Goal: Transaction & Acquisition: Purchase product/service

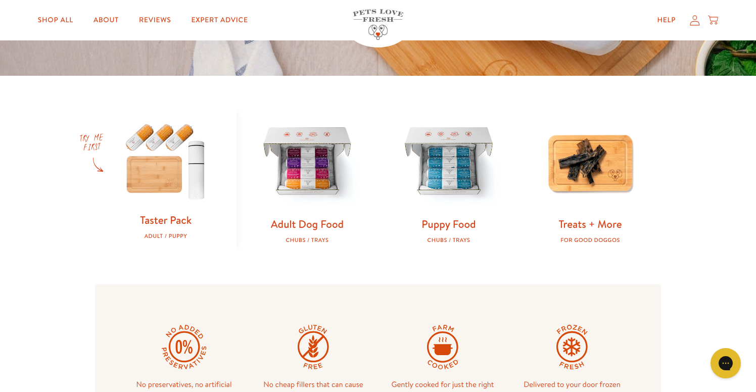
scroll to position [191, 0]
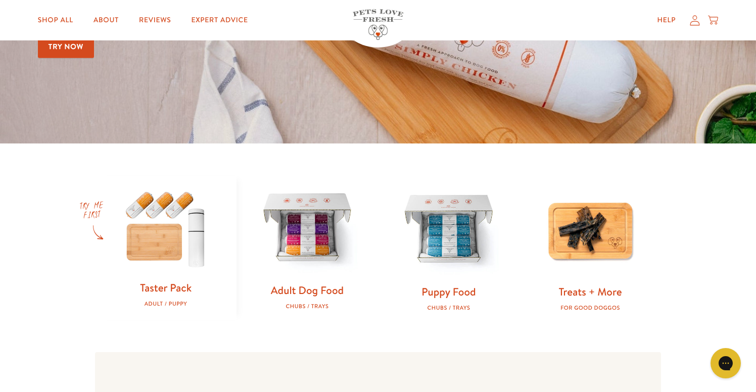
click at [307, 250] on img at bounding box center [307, 228] width 109 height 109
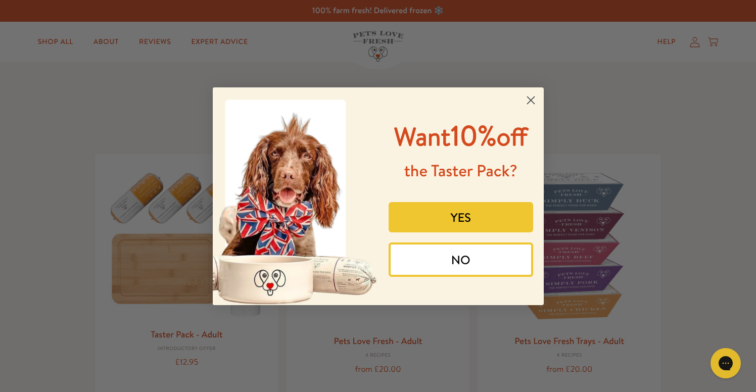
click at [479, 219] on button "YES" at bounding box center [460, 217] width 144 height 30
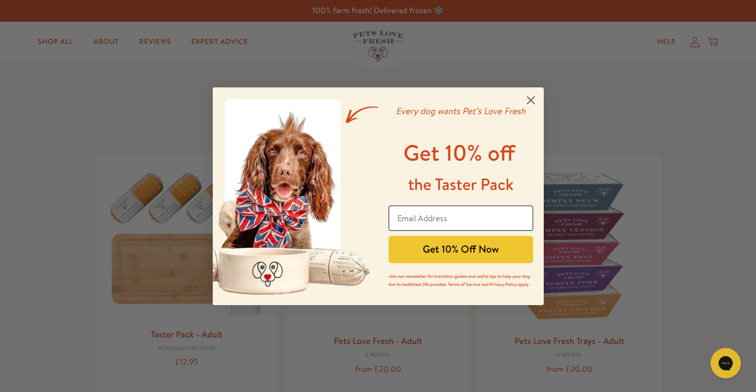
click at [449, 224] on input "Email Address" at bounding box center [460, 218] width 144 height 25
type input "craigswinburne@hotmail.com"
click at [437, 253] on button "Get 10% Off Now" at bounding box center [460, 249] width 144 height 27
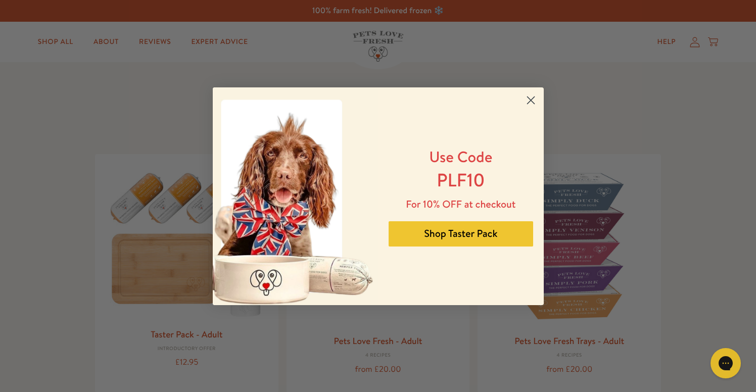
click at [462, 187] on span "PLF10" at bounding box center [460, 179] width 48 height 25
copy span "PLF10"
click at [533, 97] on circle "Close dialog" at bounding box center [530, 99] width 17 height 17
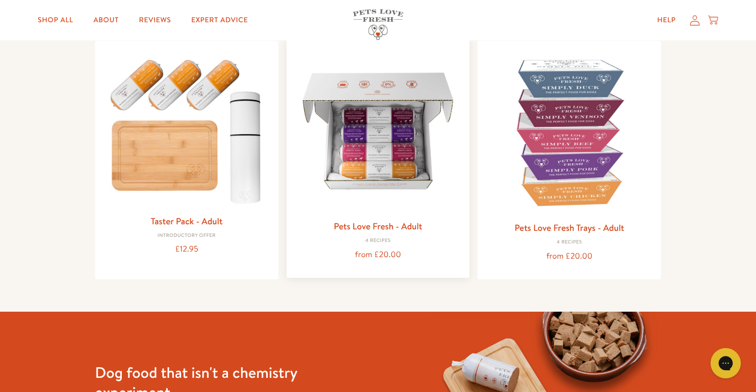
scroll to position [118, 0]
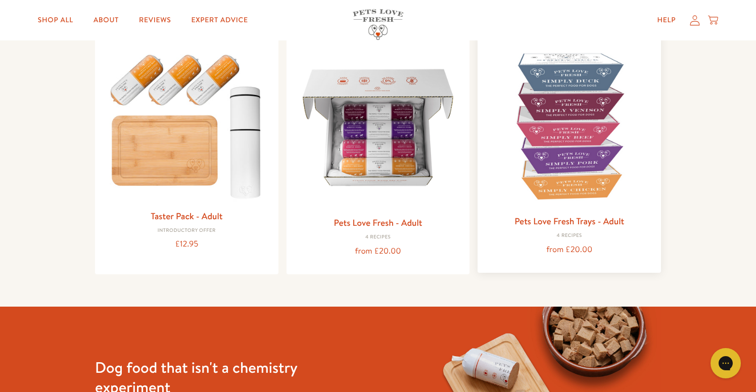
click at [545, 142] on img at bounding box center [568, 125] width 167 height 167
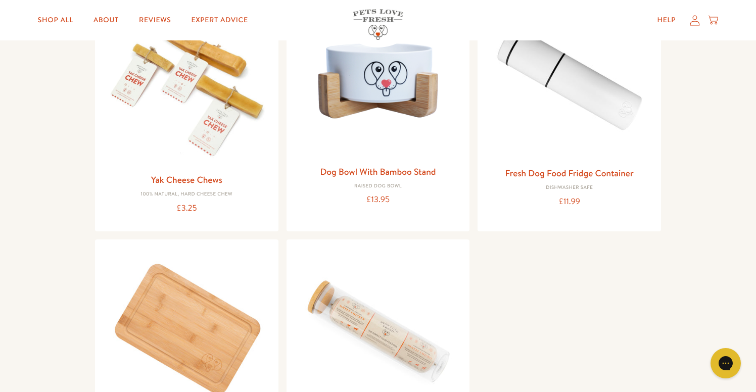
scroll to position [376, 0]
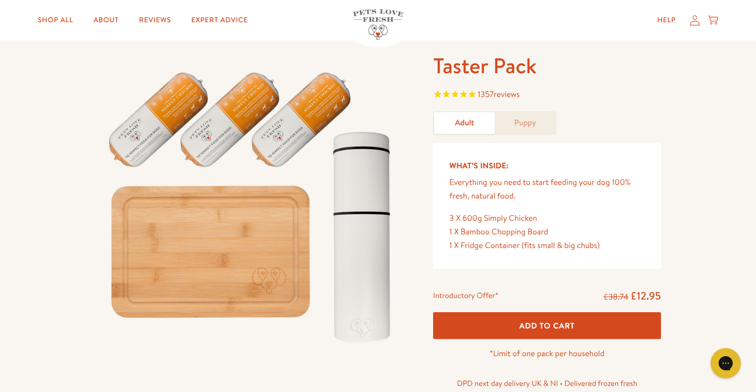
scroll to position [35, 0]
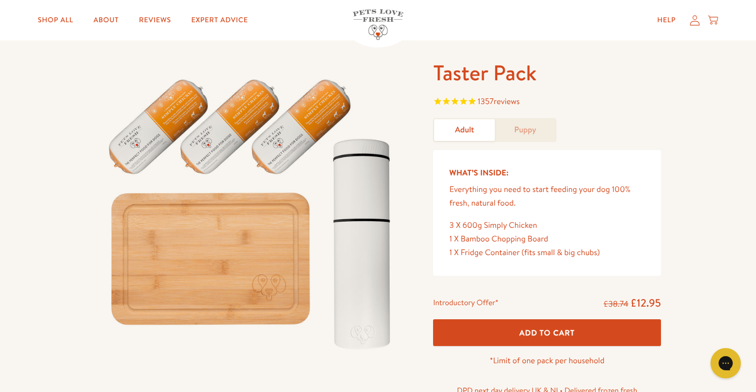
click at [498, 336] on button "Add To Cart" at bounding box center [547, 332] width 228 height 27
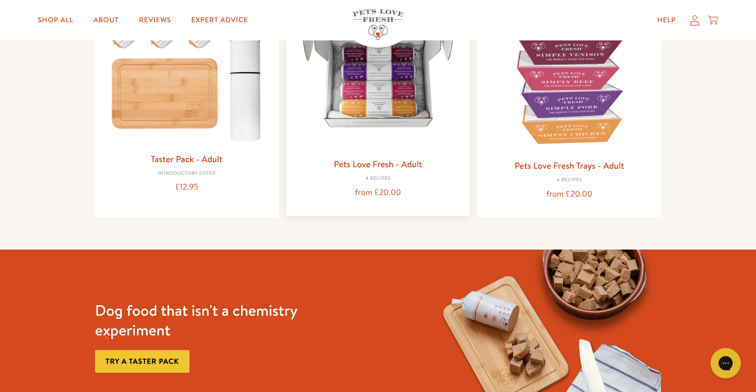
scroll to position [111, 0]
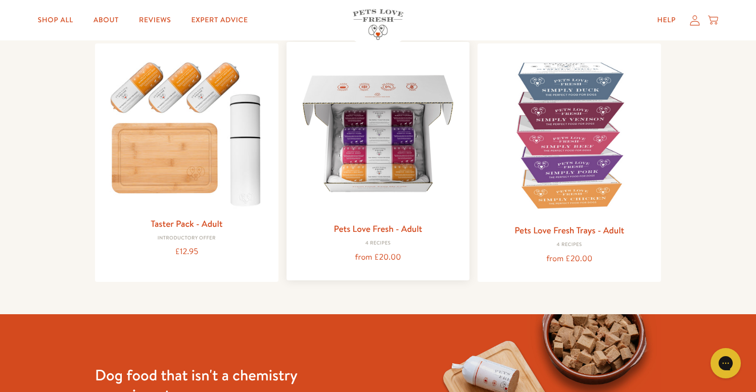
click at [390, 183] on img at bounding box center [377, 133] width 167 height 167
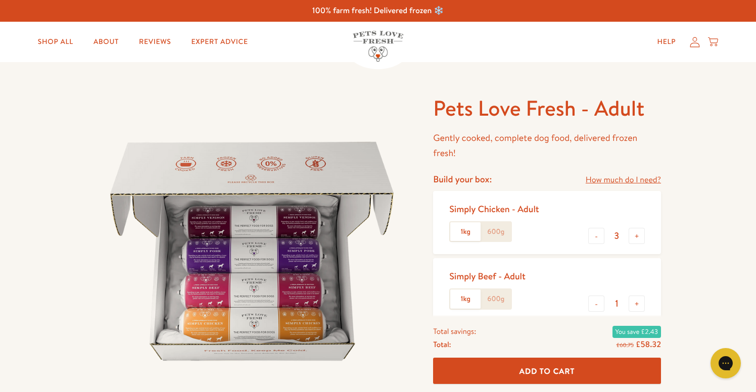
click at [300, 258] on img at bounding box center [252, 251] width 314 height 314
click at [154, 40] on link "Reviews" at bounding box center [155, 42] width 48 height 20
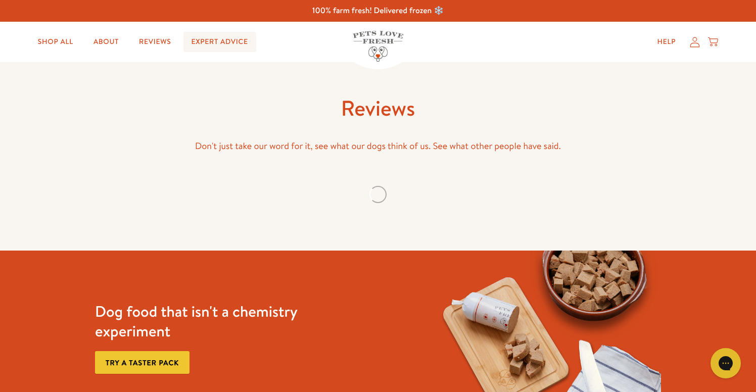
click at [225, 39] on link "Expert Advice" at bounding box center [219, 42] width 73 height 20
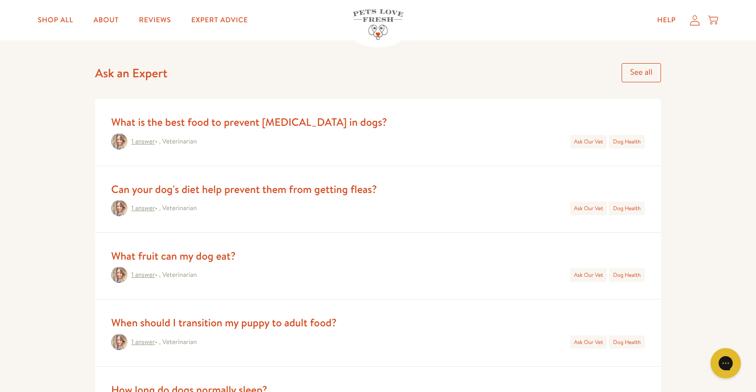
scroll to position [476, 0]
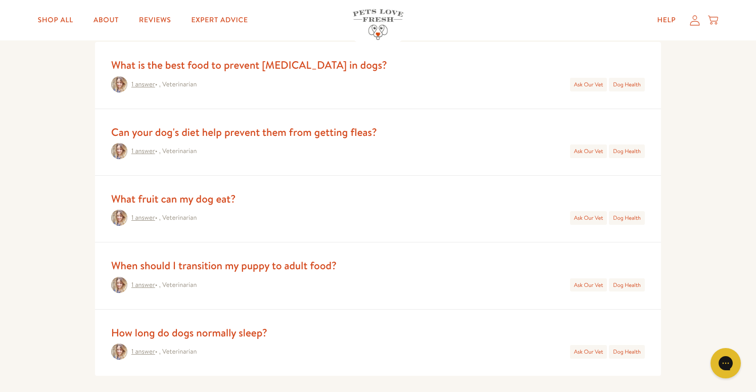
click at [220, 199] on link "What fruit can my dog eat?" at bounding box center [173, 198] width 124 height 15
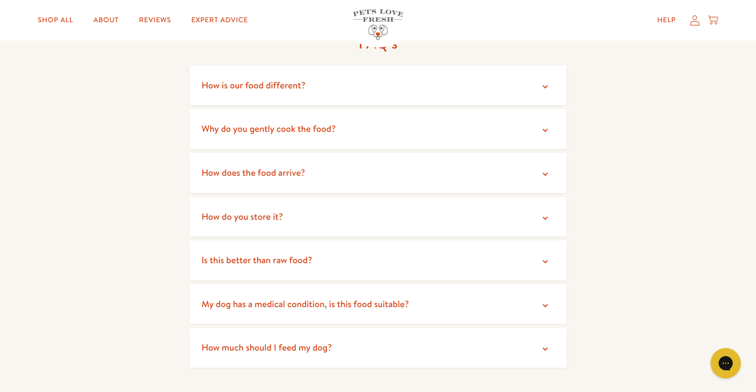
scroll to position [1758, 0]
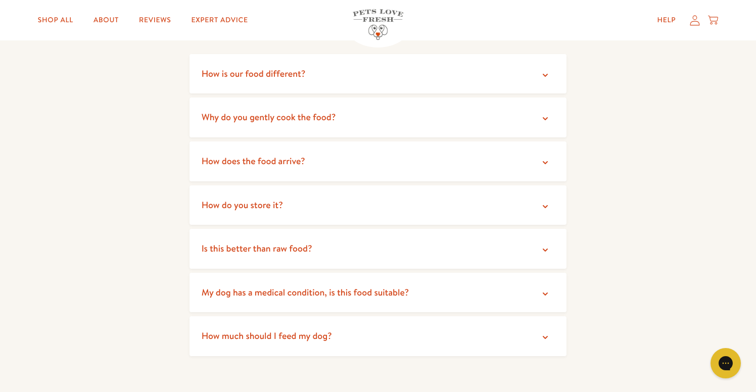
click at [370, 158] on summary "How does the food arrive?" at bounding box center [377, 161] width 377 height 40
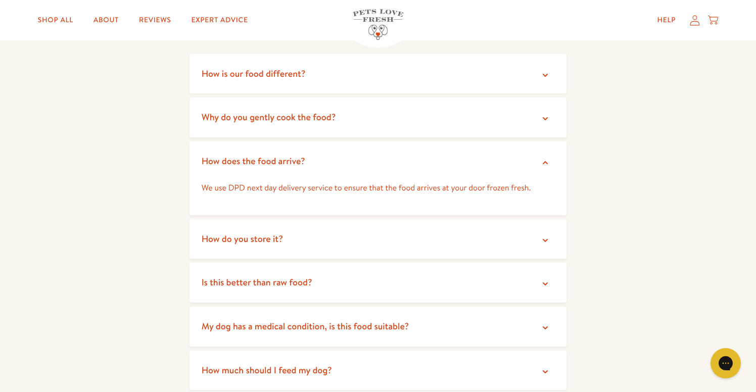
click at [369, 158] on summary "How does the food arrive?" at bounding box center [377, 161] width 377 height 40
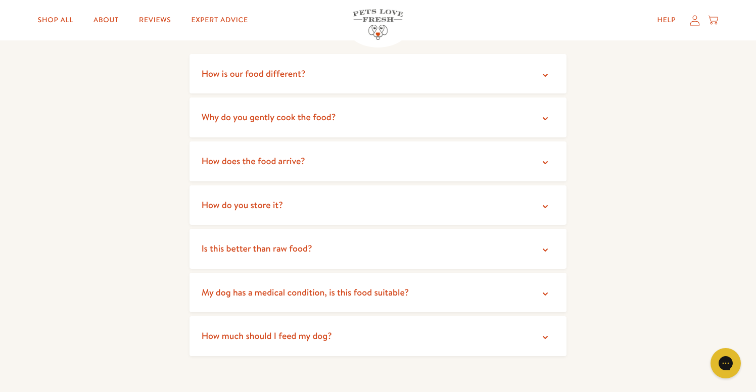
click at [329, 195] on summary "How do you store it?" at bounding box center [377, 205] width 377 height 40
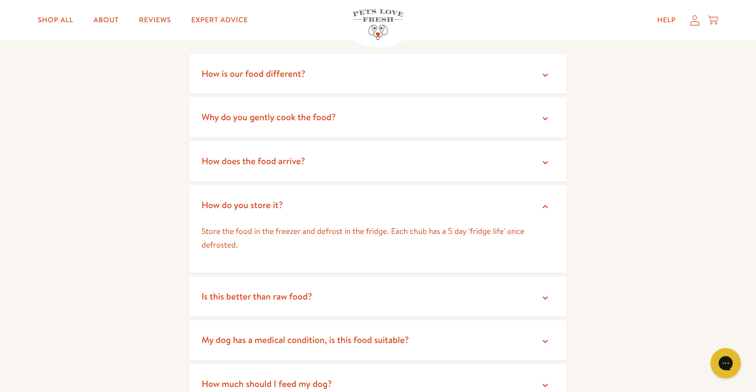
click at [347, 292] on summary "Is this better than raw food?" at bounding box center [377, 297] width 377 height 40
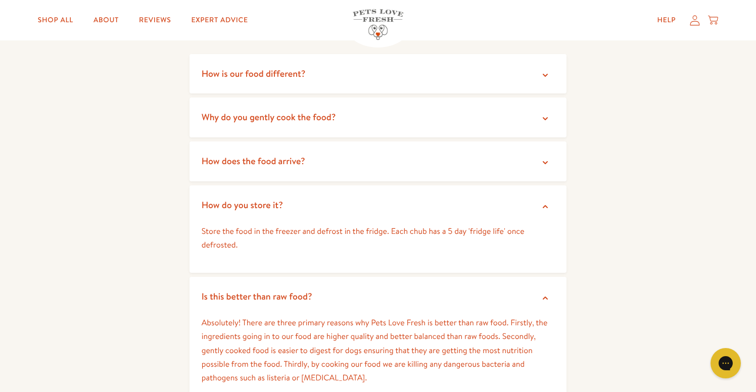
click at [347, 292] on summary "Is this better than raw food?" at bounding box center [377, 297] width 377 height 40
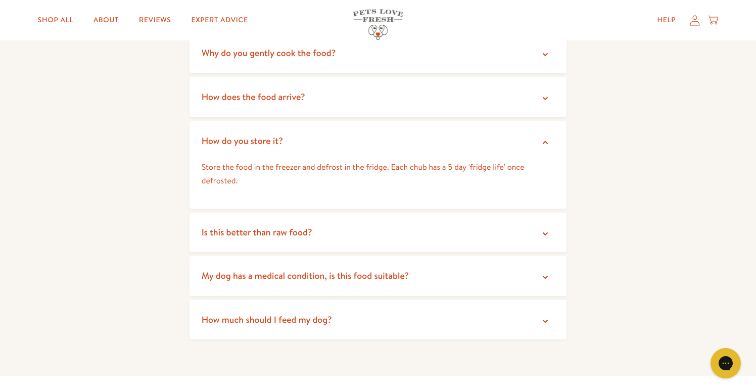
scroll to position [1832, 0]
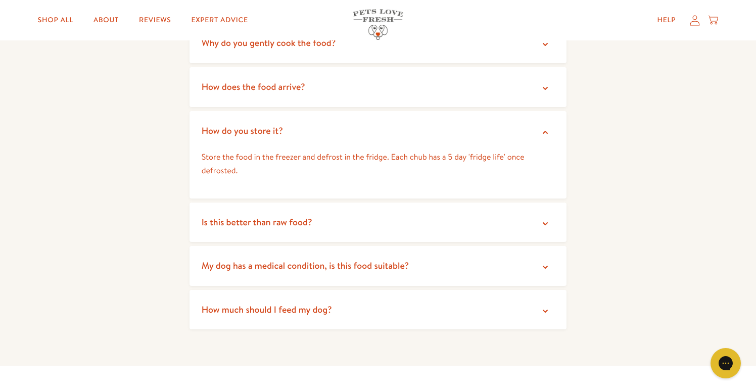
click at [378, 214] on summary "Is this better than raw food?" at bounding box center [377, 223] width 377 height 40
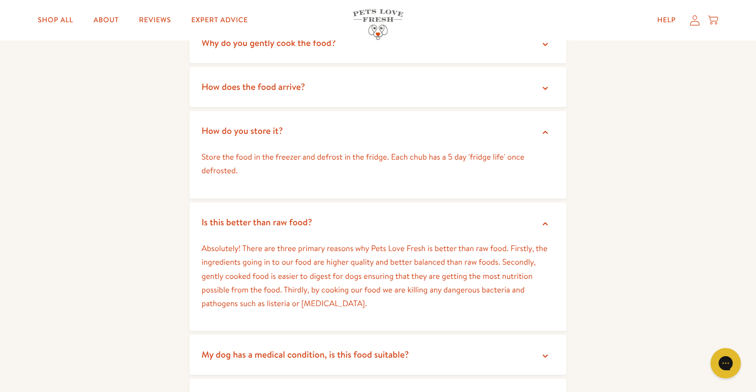
click at [378, 214] on summary "Is this better than raw food?" at bounding box center [377, 223] width 377 height 40
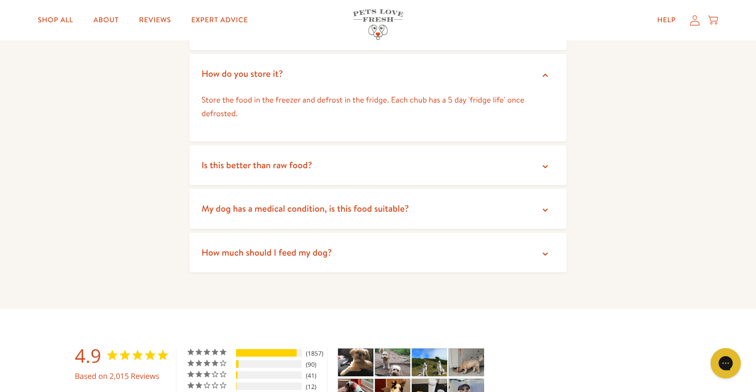
scroll to position [1898, 0]
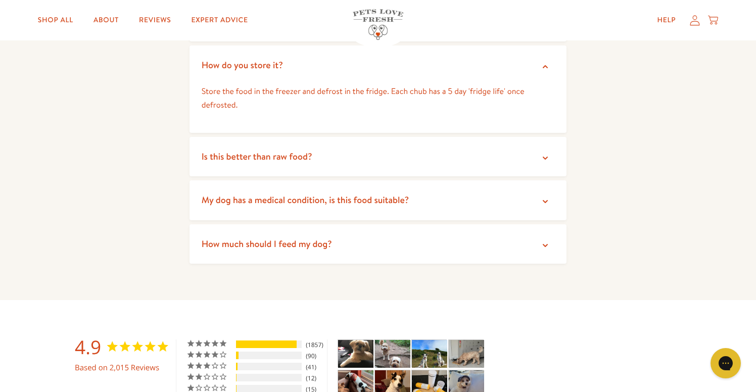
click at [358, 230] on summary "How much should I feed my dog?" at bounding box center [377, 244] width 377 height 40
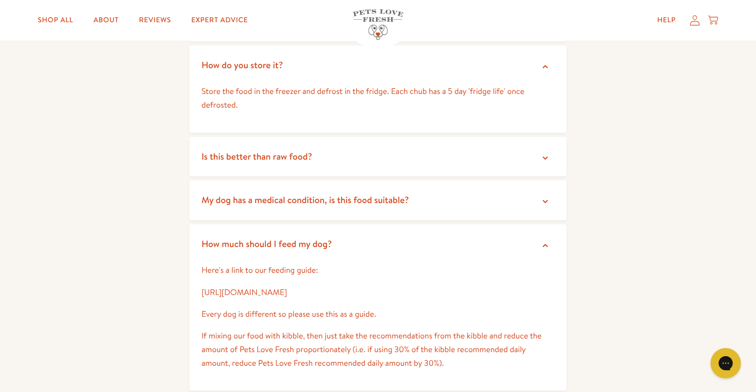
click at [394, 264] on p "Here's a link to our feeding guide:" at bounding box center [378, 271] width 353 height 14
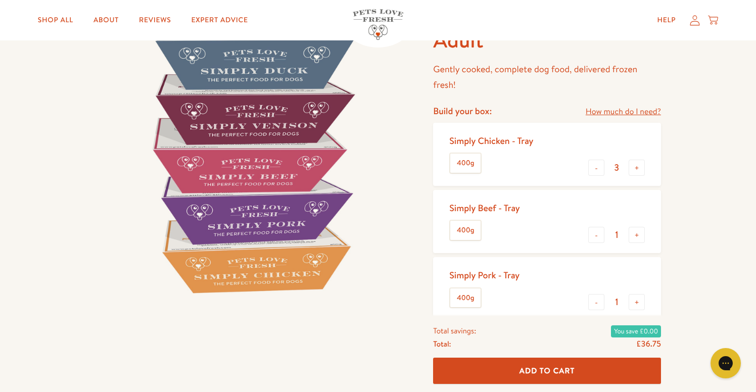
scroll to position [0, 0]
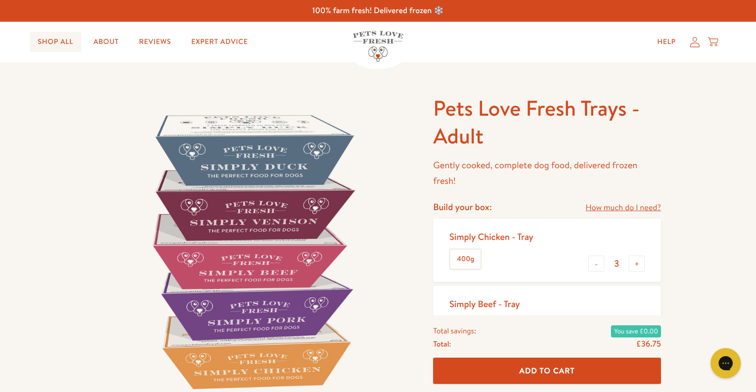
click at [64, 42] on link "Shop All" at bounding box center [56, 42] width 52 height 20
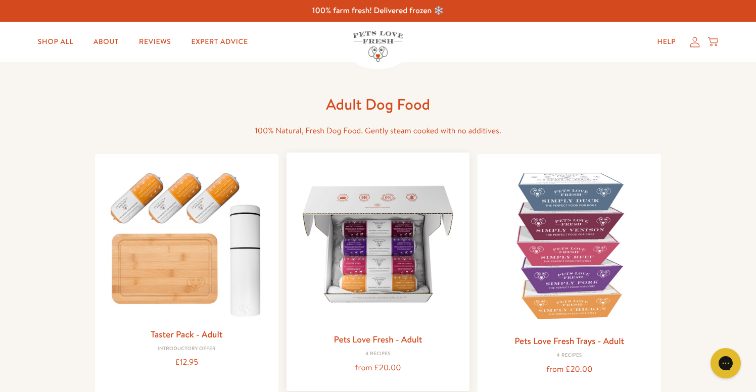
click at [374, 239] on img at bounding box center [377, 244] width 167 height 167
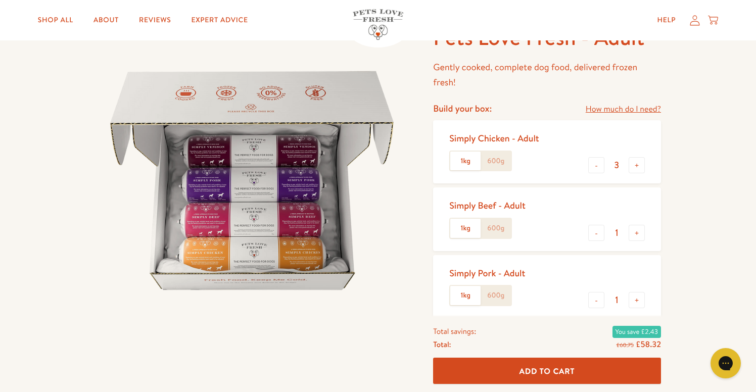
scroll to position [74, 0]
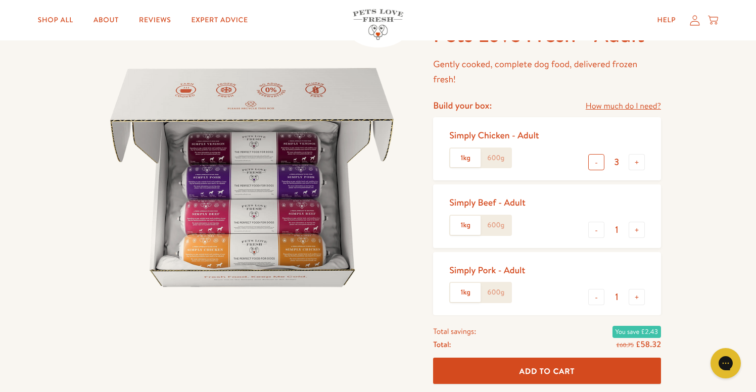
click at [595, 166] on button "-" at bounding box center [596, 162] width 16 height 16
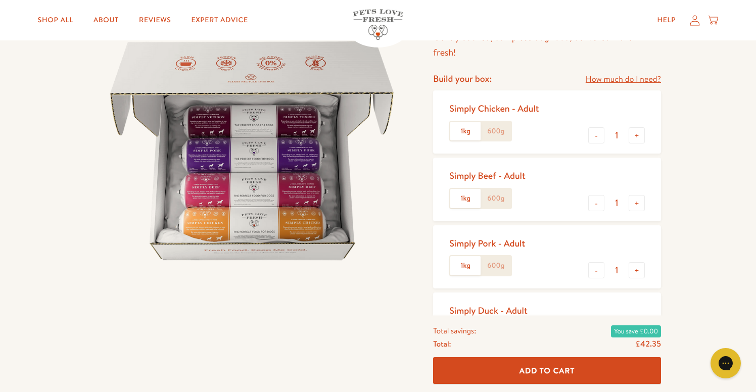
scroll to position [0, 0]
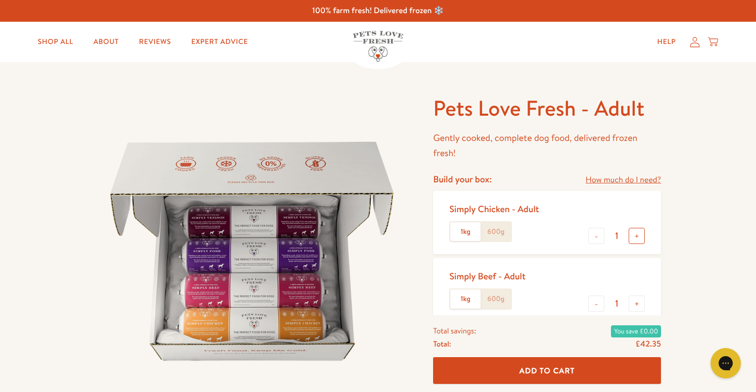
click at [640, 243] on button "+" at bounding box center [636, 236] width 16 height 16
click at [598, 235] on button "-" at bounding box center [596, 236] width 16 height 16
type input "1"
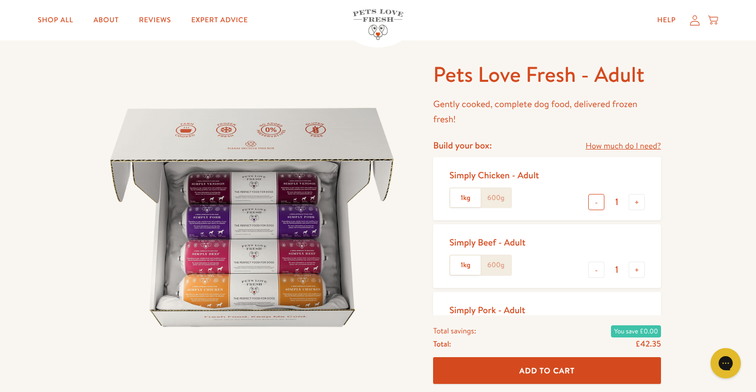
scroll to position [40, 0]
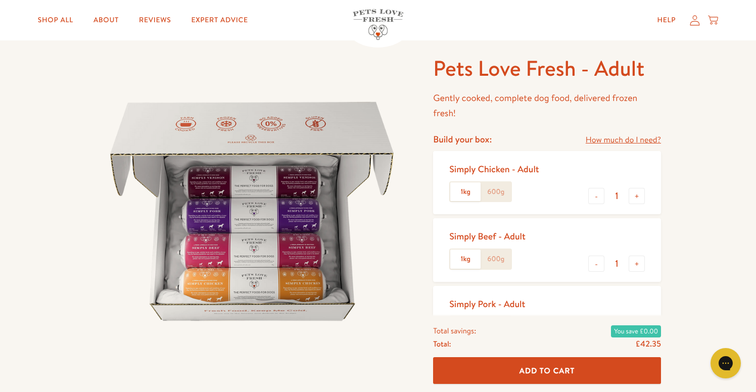
click at [464, 195] on label "1kg" at bounding box center [465, 191] width 30 height 19
click at [0, 0] on input "1kg" at bounding box center [0, 0] width 0 height 0
click at [492, 198] on label "600g" at bounding box center [495, 191] width 30 height 19
click at [0, 0] on input "600g" at bounding box center [0, 0] width 0 height 0
click at [497, 267] on label "600g" at bounding box center [495, 258] width 30 height 19
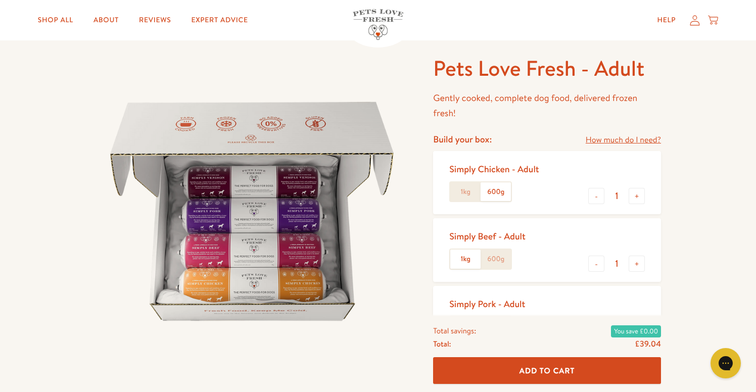
click at [0, 0] on input "600g" at bounding box center [0, 0] width 0 height 0
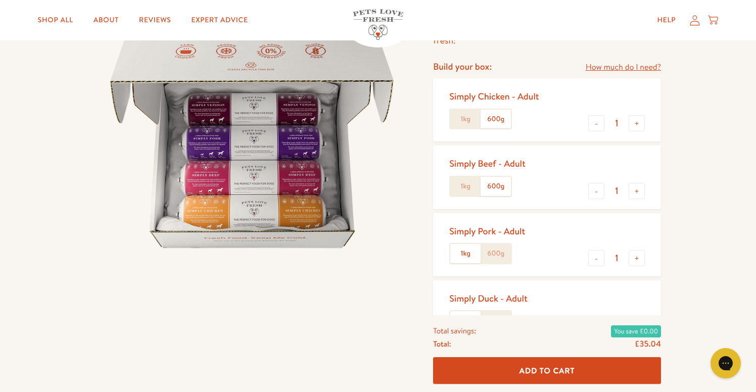
click at [502, 255] on label "600g" at bounding box center [495, 253] width 30 height 19
click at [0, 0] on input "600g" at bounding box center [0, 0] width 0 height 0
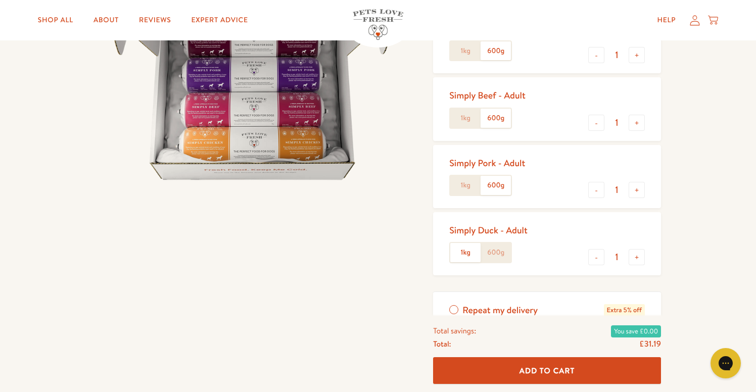
scroll to position [182, 0]
click at [502, 252] on label "600g" at bounding box center [495, 251] width 30 height 19
click at [0, 0] on input "600g" at bounding box center [0, 0] width 0 height 0
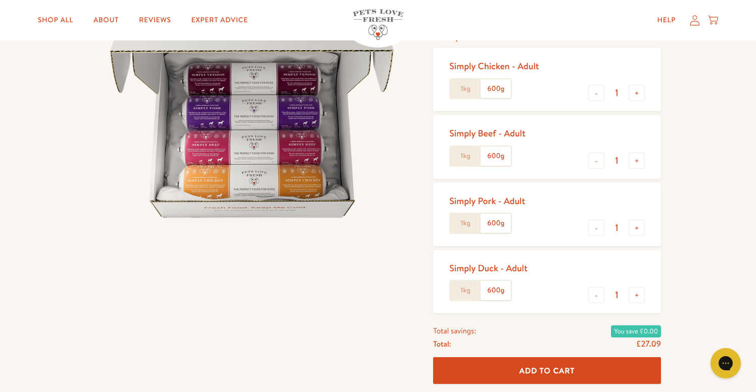
scroll to position [149, 0]
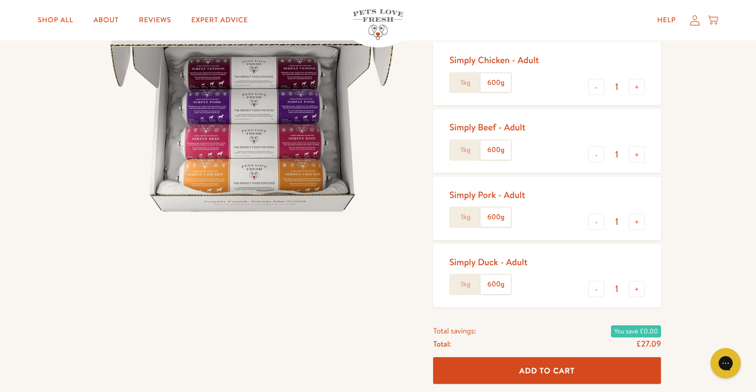
click at [462, 84] on label "1kg" at bounding box center [465, 82] width 30 height 19
click at [0, 0] on input "1kg" at bounding box center [0, 0] width 0 height 0
click at [463, 150] on label "1kg" at bounding box center [465, 149] width 30 height 19
click at [0, 0] on input "1kg" at bounding box center [0, 0] width 0 height 0
click at [459, 209] on label "1kg" at bounding box center [465, 217] width 30 height 19
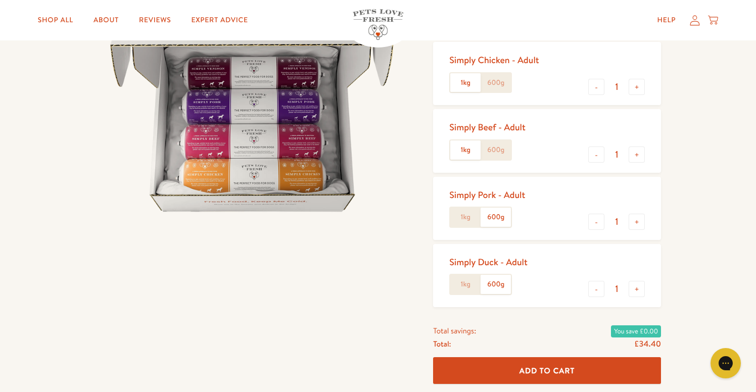
click at [0, 0] on input "1kg" at bounding box center [0, 0] width 0 height 0
click at [462, 294] on div "1kg 600g" at bounding box center [480, 284] width 63 height 21
click at [470, 278] on label "1kg" at bounding box center [465, 284] width 30 height 19
click at [0, 0] on input "1kg" at bounding box center [0, 0] width 0 height 0
click at [497, 88] on label "600g" at bounding box center [495, 82] width 30 height 19
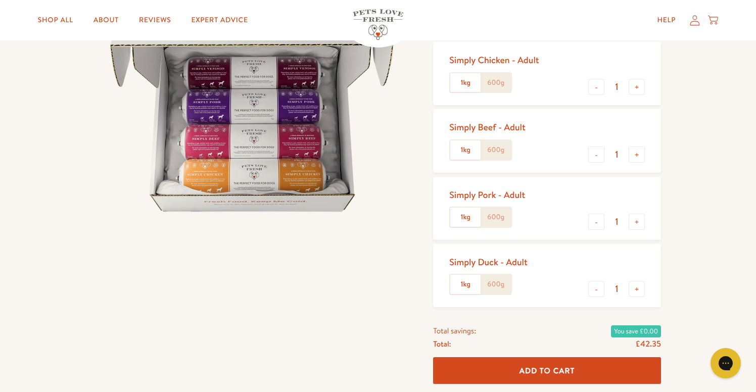
click at [0, 0] on input "600g" at bounding box center [0, 0] width 0 height 0
click at [493, 150] on label "600g" at bounding box center [495, 149] width 30 height 19
click at [0, 0] on input "600g" at bounding box center [0, 0] width 0 height 0
click at [497, 223] on label "600g" at bounding box center [495, 217] width 30 height 19
click at [0, 0] on input "600g" at bounding box center [0, 0] width 0 height 0
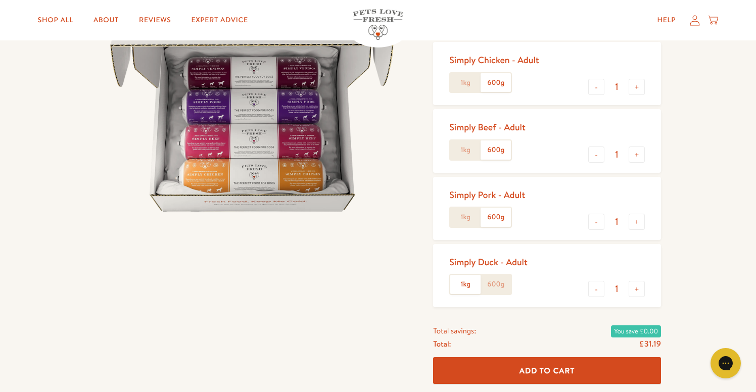
click at [503, 286] on label "600g" at bounding box center [495, 284] width 30 height 19
click at [0, 0] on input "600g" at bounding box center [0, 0] width 0 height 0
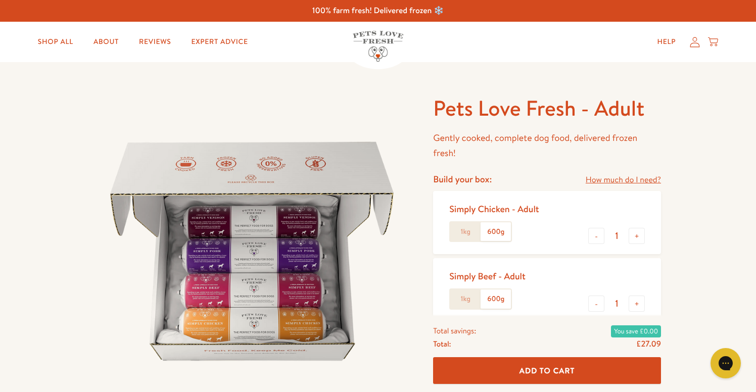
click at [531, 367] on span "Add To Cart" at bounding box center [547, 370] width 56 height 11
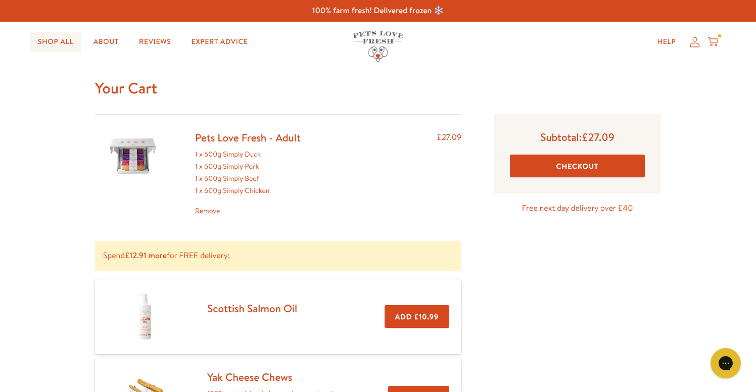
click at [50, 42] on link "Shop All" at bounding box center [56, 42] width 52 height 20
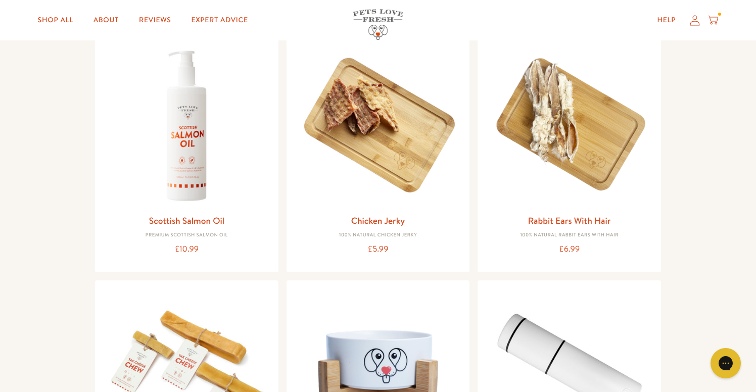
scroll to position [750, 0]
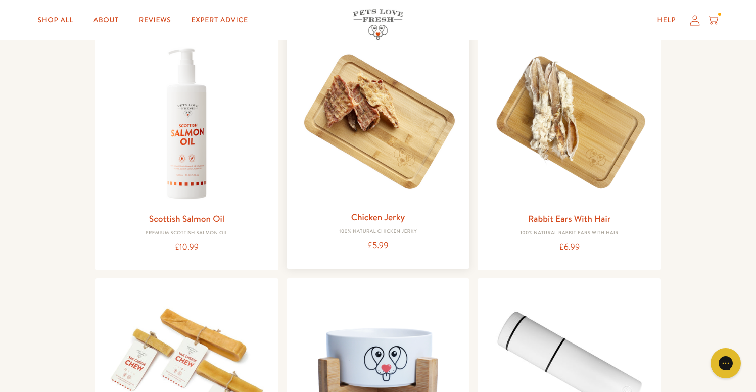
click at [389, 122] on img at bounding box center [377, 122] width 167 height 167
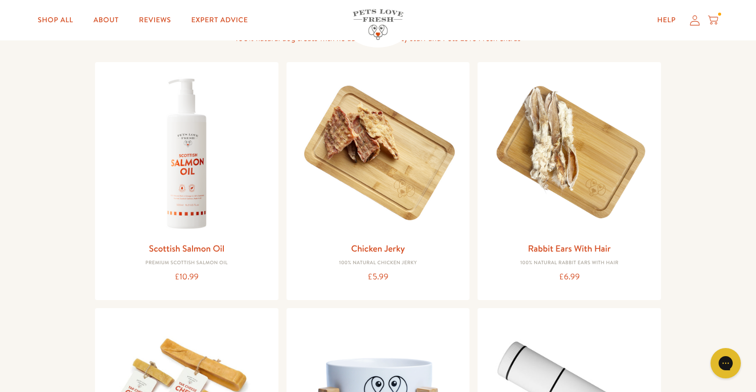
scroll to position [721, 0]
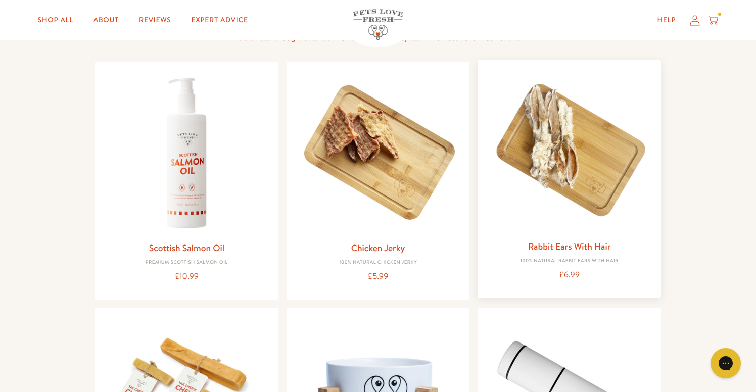
click at [562, 167] on img at bounding box center [568, 151] width 167 height 167
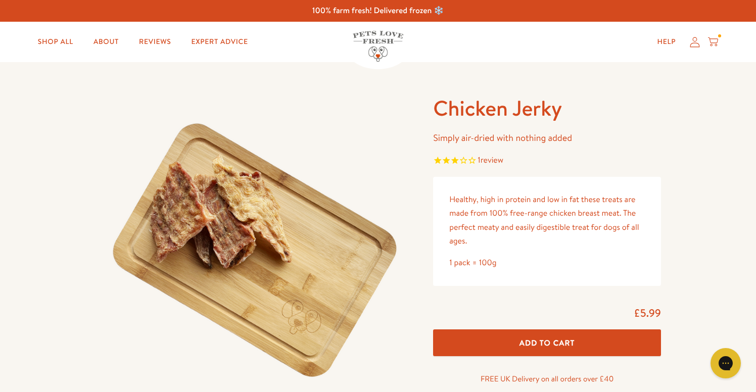
click at [528, 345] on span "Add To Cart" at bounding box center [547, 342] width 56 height 11
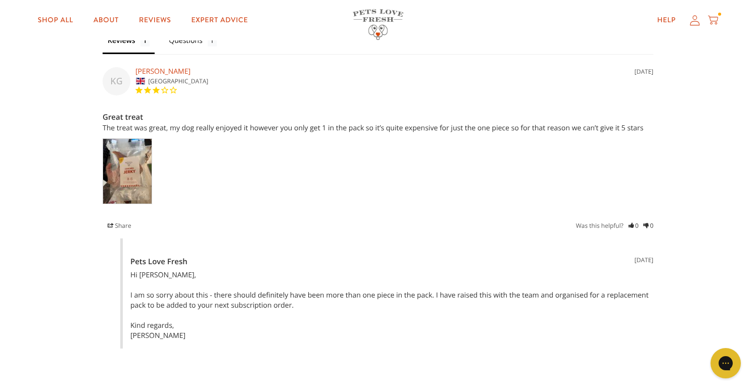
scroll to position [943, 0]
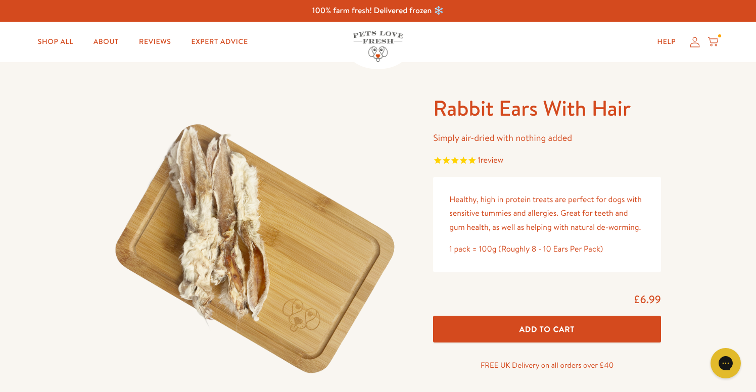
click at [712, 40] on icon at bounding box center [713, 41] width 10 height 11
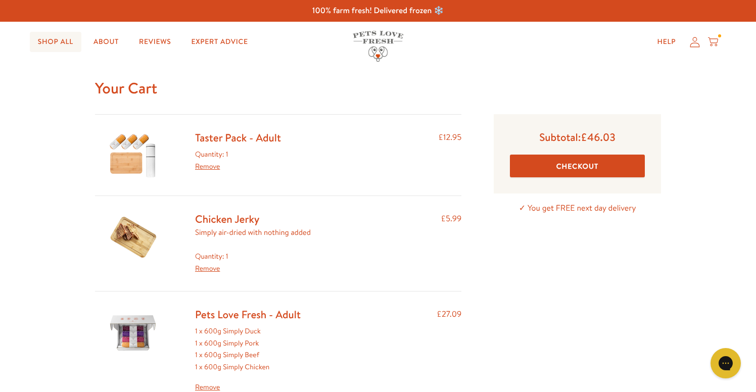
click at [52, 35] on link "Shop All" at bounding box center [56, 42] width 52 height 20
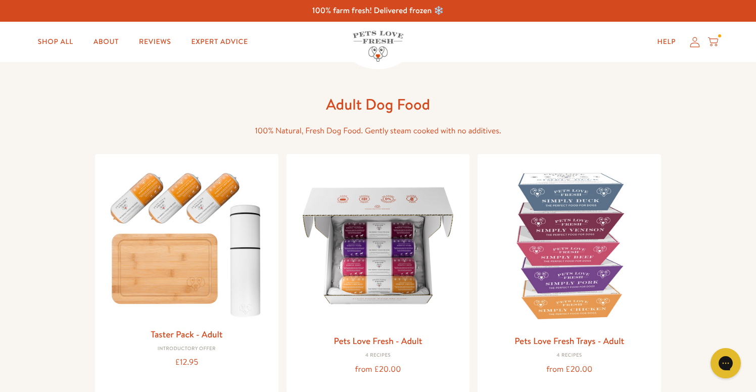
click at [714, 45] on icon at bounding box center [713, 41] width 10 height 11
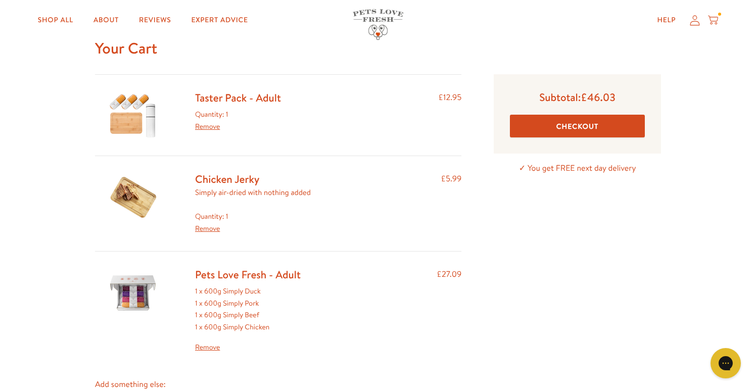
scroll to position [45, 0]
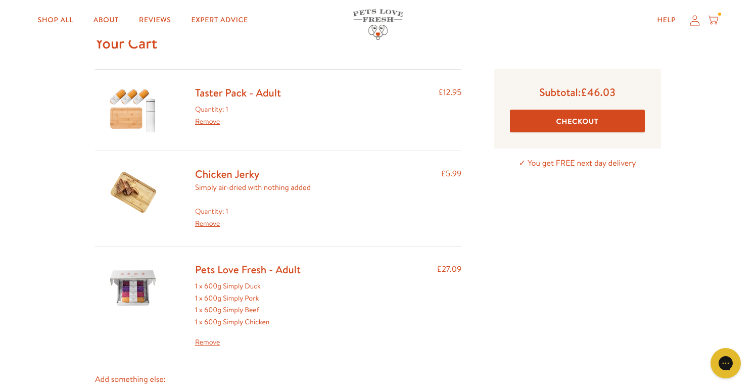
click at [215, 122] on link "Remove" at bounding box center [207, 121] width 25 height 10
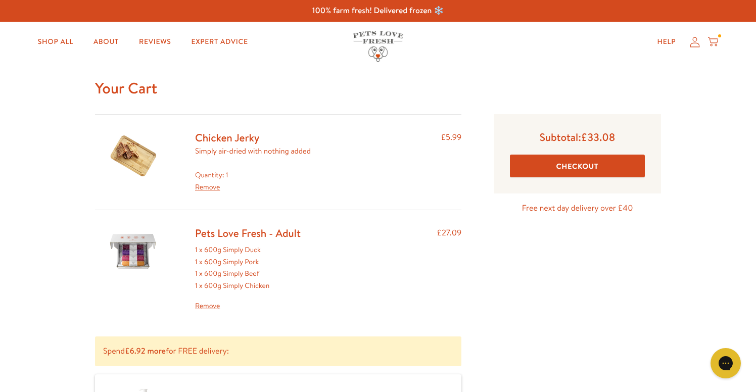
click at [559, 168] on button "Checkout" at bounding box center [577, 166] width 135 height 23
